Goal: Task Accomplishment & Management: Complete application form

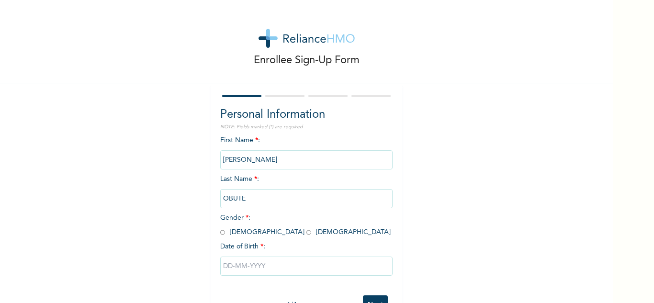
click at [220, 233] on input "radio" at bounding box center [222, 232] width 5 height 9
radio input "true"
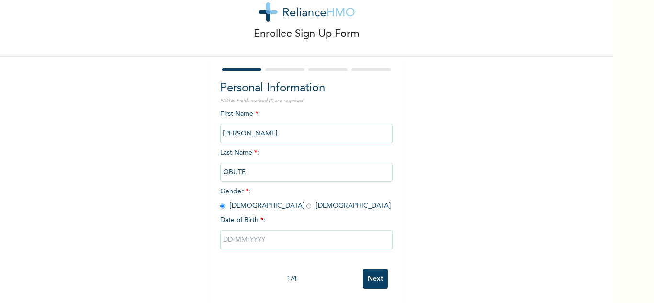
scroll to position [34, 0]
click at [246, 232] on input "text" at bounding box center [306, 239] width 172 height 19
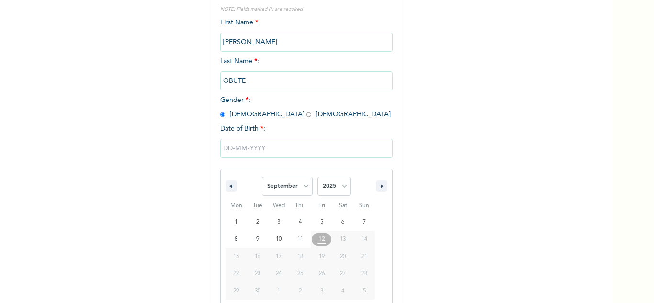
scroll to position [132, 0]
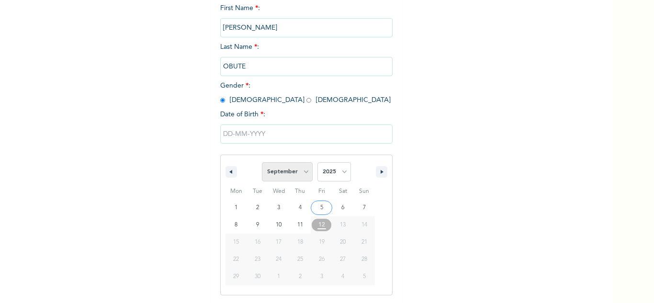
click at [281, 175] on select "January February March April May June July August September October November De…" at bounding box center [287, 171] width 51 height 19
select select "4"
click at [262, 163] on select "January February March April May June July August September October November De…" at bounding box center [287, 171] width 51 height 19
click at [342, 171] on select "2025 2024 2023 2022 2021 2020 2019 2018 2017 2016 2015 2014 2013 2012 2011 2010…" at bounding box center [335, 171] width 34 height 19
select select "1995"
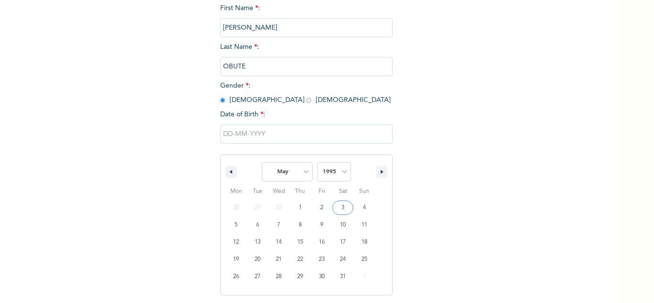
click at [318, 163] on select "2025 2024 2023 2022 2021 2020 2019 2018 2017 2016 2015 2014 2013 2012 2011 2010…" at bounding box center [335, 171] width 34 height 19
type input "[DATE]"
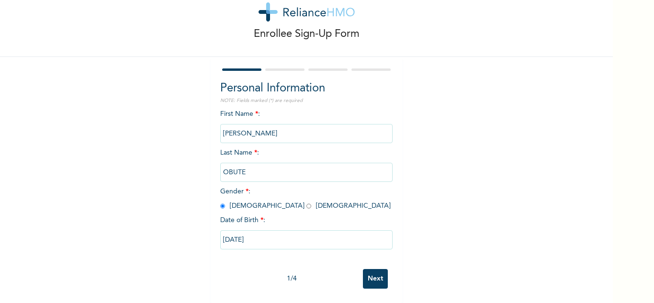
click at [367, 275] on input "Next" at bounding box center [375, 279] width 25 height 20
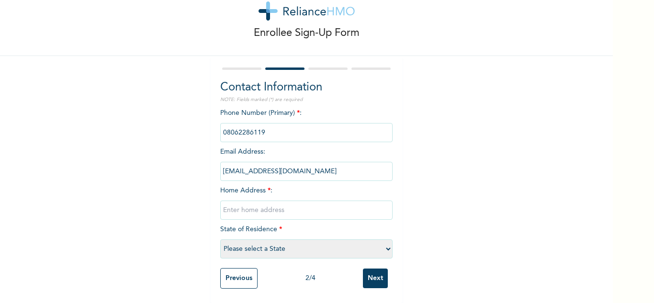
click at [271, 204] on input "text" at bounding box center [306, 210] width 172 height 19
type input "[STREET_ADDRESS]"
click at [258, 243] on select "Please select a State [PERSON_NAME] (FCT) [PERSON_NAME] Ibom [GEOGRAPHIC_DATA] …" at bounding box center [306, 248] width 172 height 19
select select "25"
click at [220, 239] on select "Please select a State [PERSON_NAME] (FCT) [PERSON_NAME] Ibom [GEOGRAPHIC_DATA] …" at bounding box center [306, 248] width 172 height 19
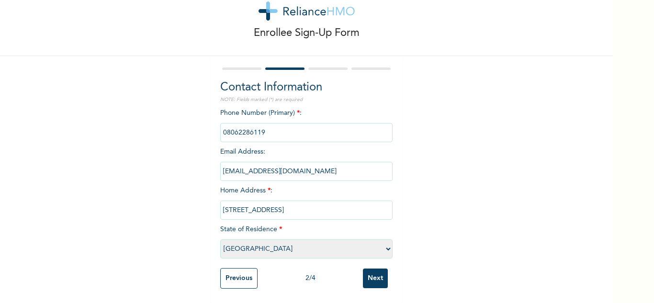
click at [375, 272] on input "Next" at bounding box center [375, 279] width 25 height 20
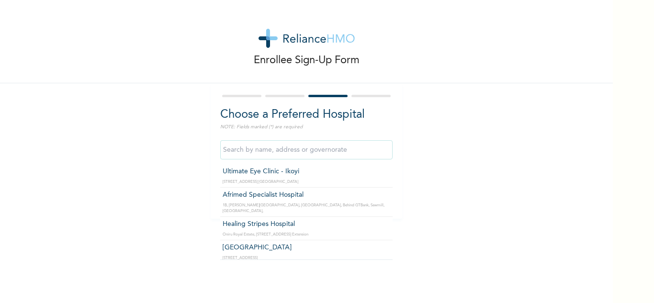
click at [270, 155] on input "text" at bounding box center [306, 149] width 172 height 19
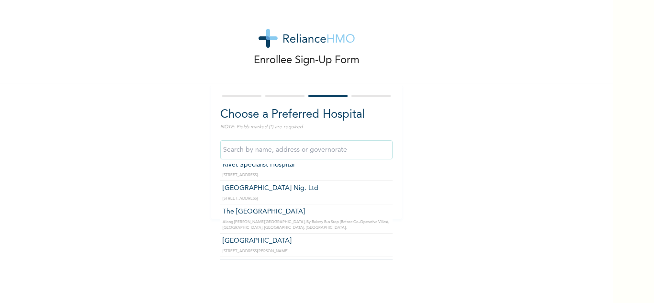
scroll to position [939, 0]
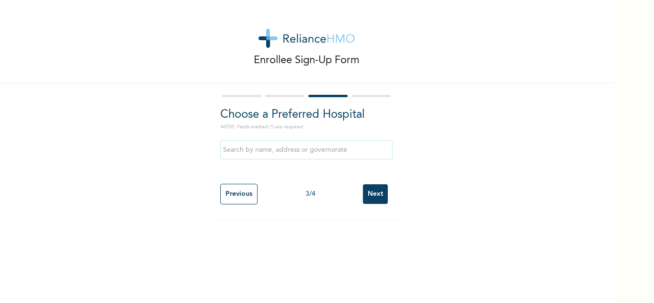
click at [424, 233] on div "Enrollee Sign-Up Form Choose a Preferred Hospital NOTE: Fields marked (*) are r…" at bounding box center [306, 151] width 613 height 303
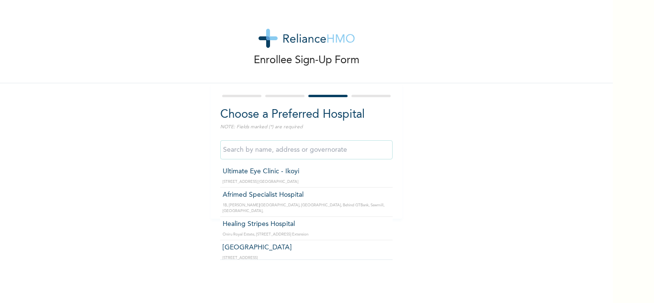
click at [380, 153] on input "text" at bounding box center [306, 149] width 172 height 19
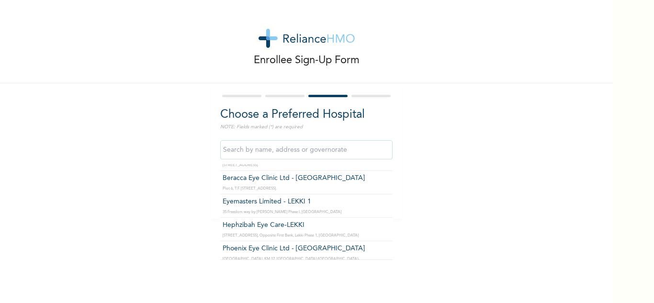
scroll to position [2797, 0]
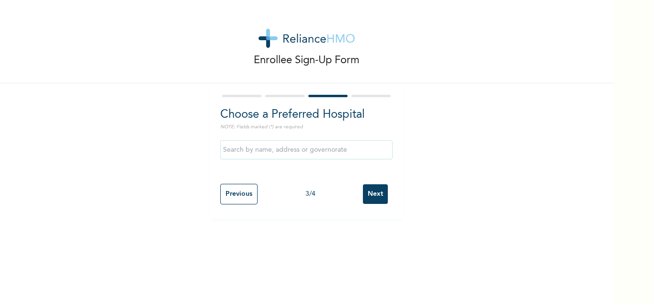
click at [622, 141] on div "Enrollee Sign-Up Form Choose a Preferred Hospital NOTE: Fields marked (*) are r…" at bounding box center [327, 151] width 654 height 303
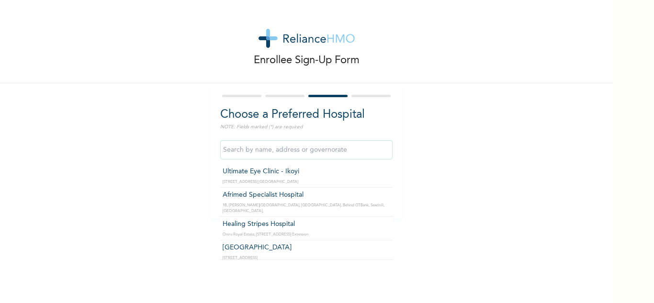
click at [382, 151] on input "text" at bounding box center [306, 149] width 172 height 19
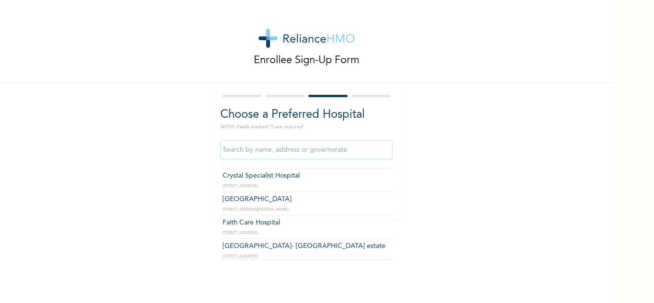
scroll to position [0, 0]
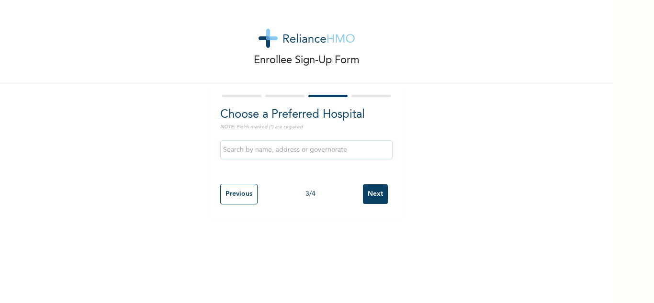
drag, startPoint x: 386, startPoint y: 175, endPoint x: 365, endPoint y: 273, distance: 99.7
click at [365, 273] on div "Enrollee Sign-Up Form Choose a Preferred Hospital NOTE: Fields marked (*) are r…" at bounding box center [306, 151] width 613 height 303
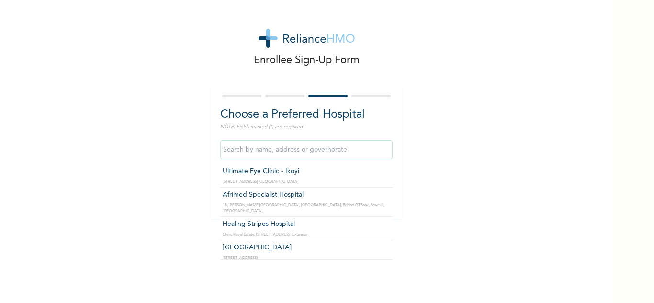
click at [341, 151] on input "text" at bounding box center [306, 149] width 172 height 19
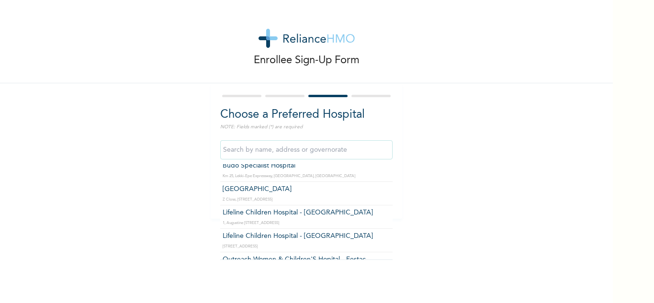
scroll to position [153, 0]
type input "[GEOGRAPHIC_DATA]"
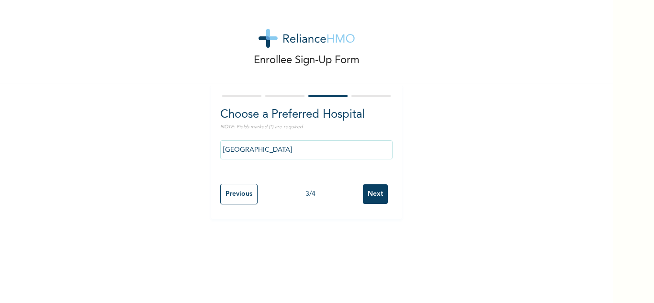
click at [373, 196] on input "Next" at bounding box center [375, 194] width 25 height 20
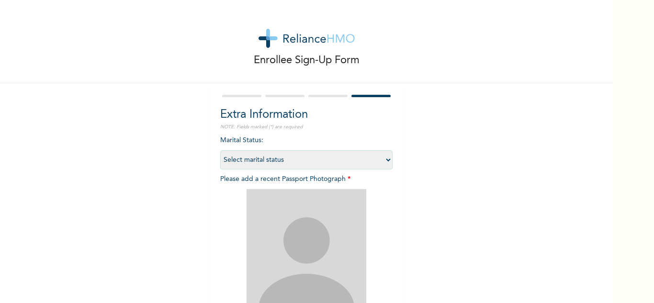
click at [383, 159] on select "Select marital status [DEMOGRAPHIC_DATA] Married [DEMOGRAPHIC_DATA] Widow/[DEMO…" at bounding box center [306, 159] width 172 height 19
select select "1"
click at [220, 150] on select "Select marital status [DEMOGRAPHIC_DATA] Married [DEMOGRAPHIC_DATA] Widow/[DEMO…" at bounding box center [306, 159] width 172 height 19
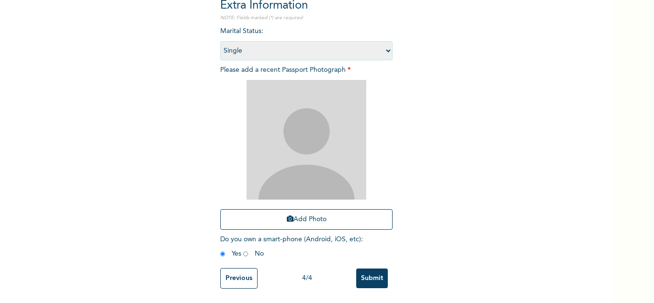
scroll to position [114, 0]
click at [300, 215] on button "Add Photo" at bounding box center [306, 219] width 172 height 21
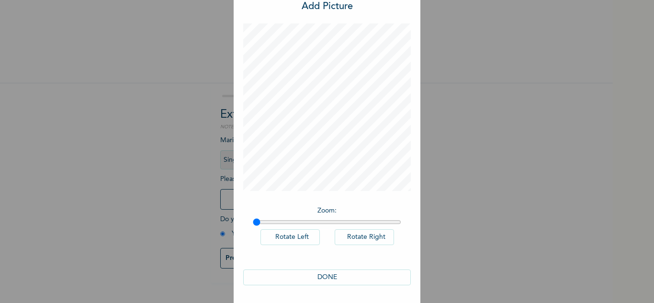
scroll to position [31, 0]
click at [337, 276] on button "DONE" at bounding box center [327, 277] width 168 height 16
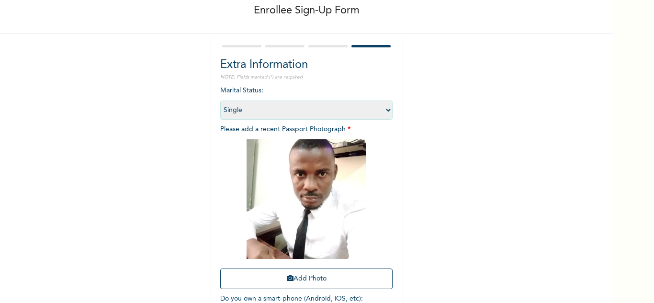
scroll to position [104, 0]
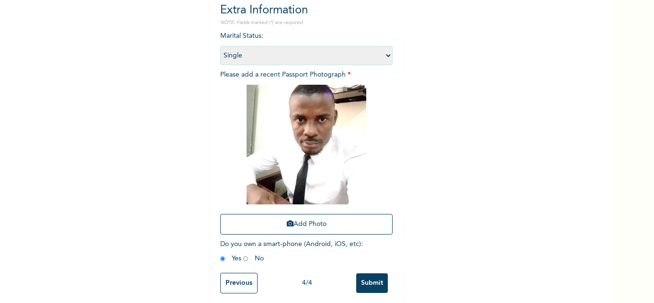
click at [370, 284] on input "Submit" at bounding box center [372, 283] width 32 height 20
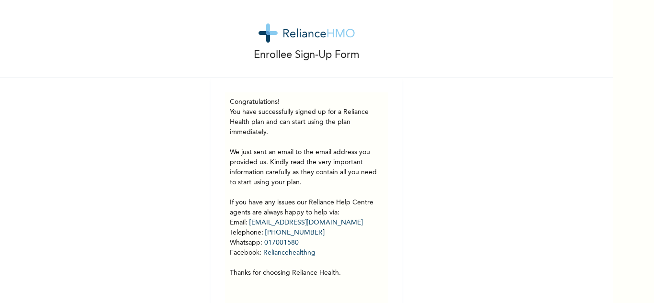
scroll to position [0, 0]
